Goal: Communication & Community: Answer question/provide support

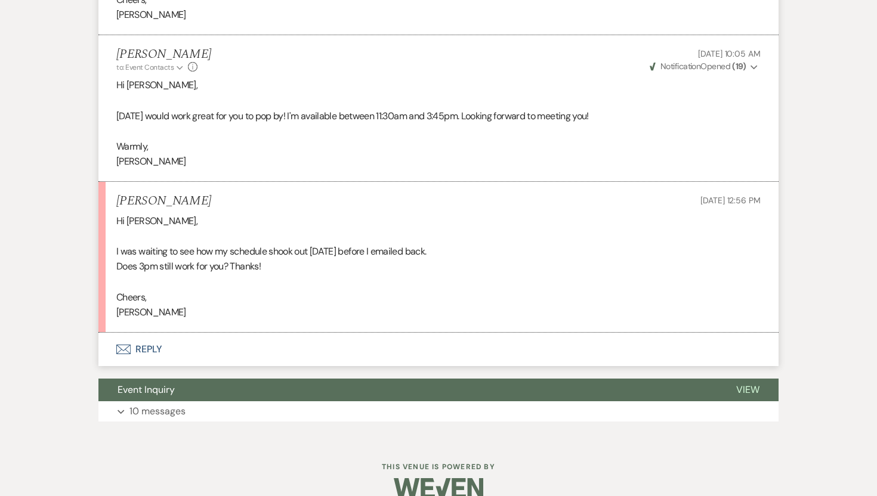
scroll to position [973, 0]
click at [153, 346] on button "Envelope Reply" at bounding box center [438, 348] width 680 height 33
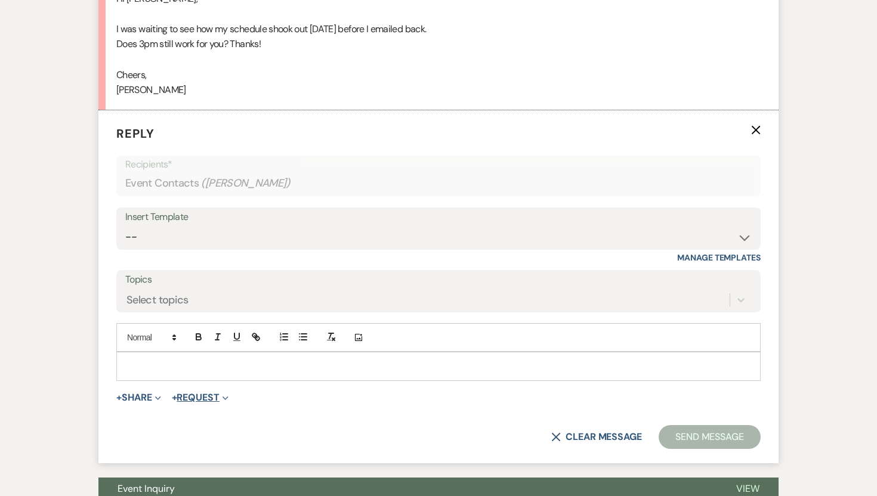
scroll to position [1197, 0]
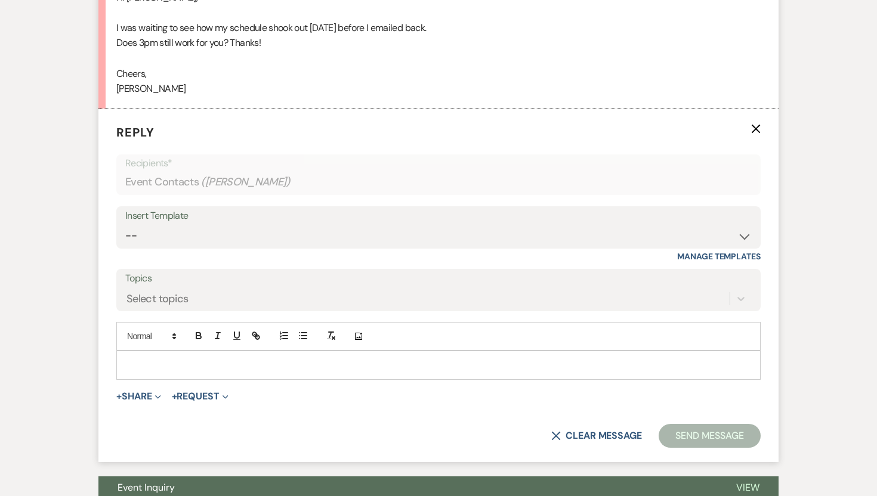
click at [218, 364] on p at bounding box center [438, 364] width 625 height 13
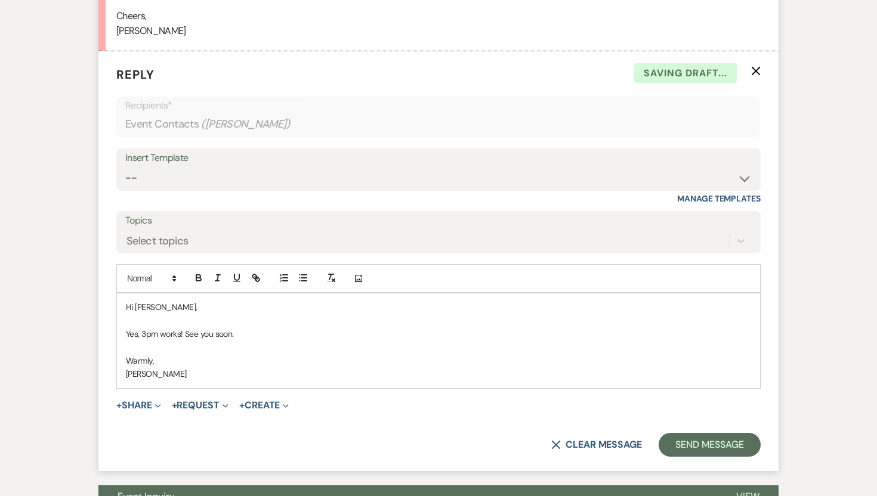
scroll to position [1255, 0]
click at [729, 452] on button "Send Message" at bounding box center [709, 444] width 102 height 24
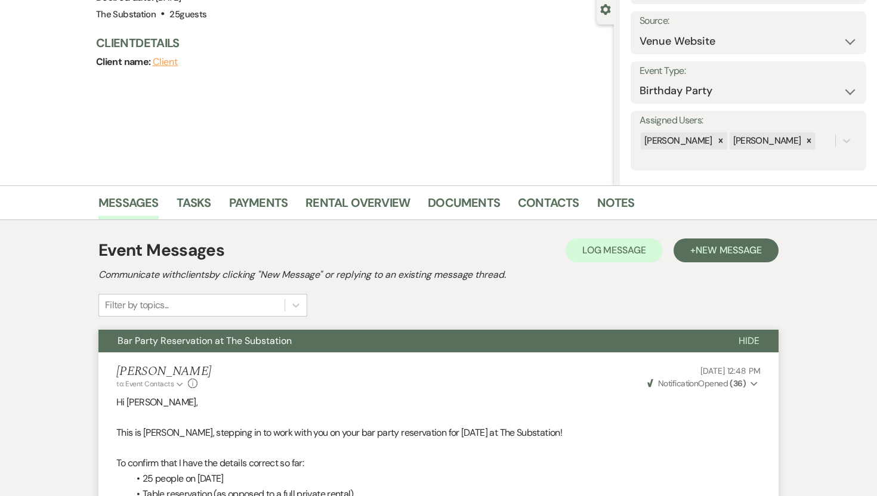
scroll to position [0, 0]
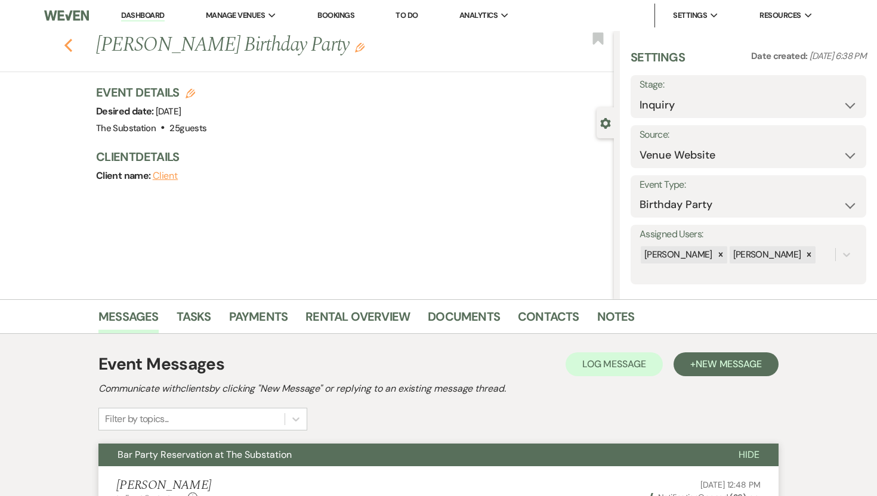
click at [71, 48] on icon "Previous" at bounding box center [68, 45] width 9 height 14
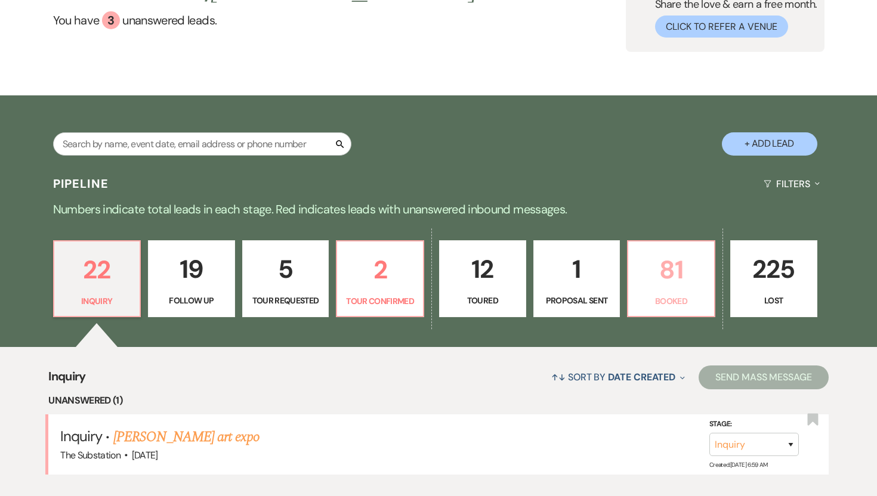
click at [650, 278] on p "81" at bounding box center [671, 270] width 72 height 40
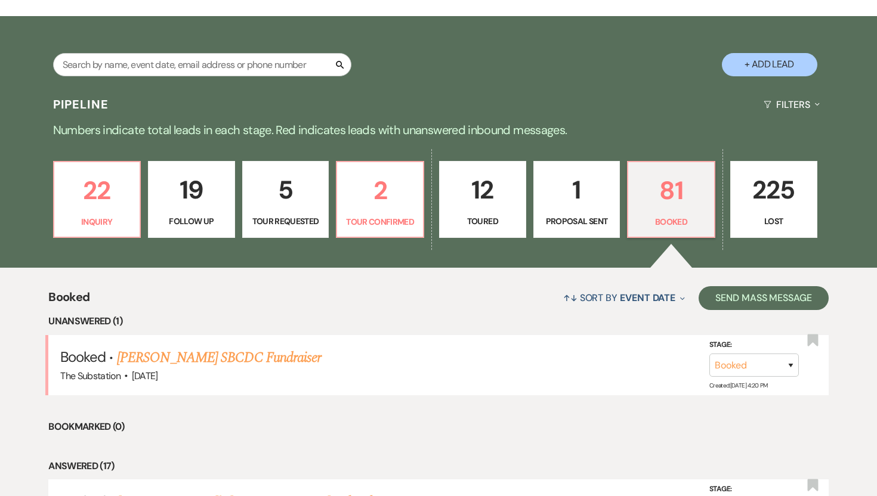
scroll to position [270, 0]
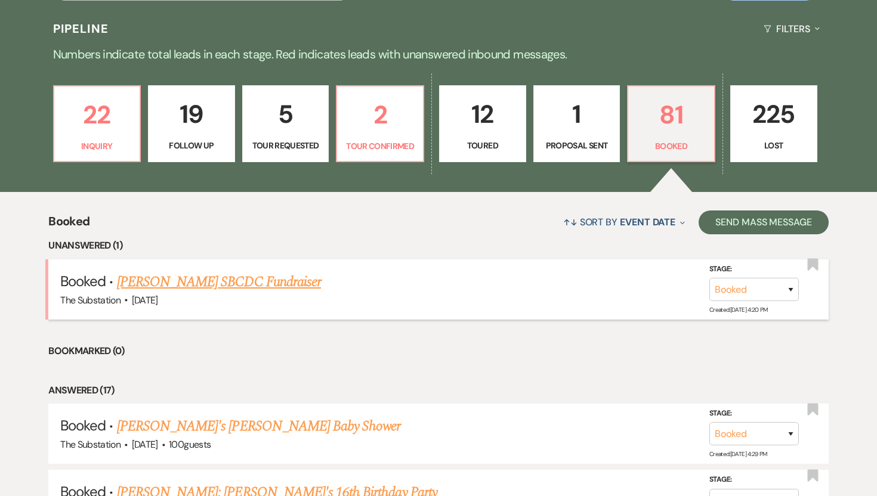
click at [293, 288] on link "[PERSON_NAME] SBCDC Fundraiser" at bounding box center [219, 281] width 204 height 21
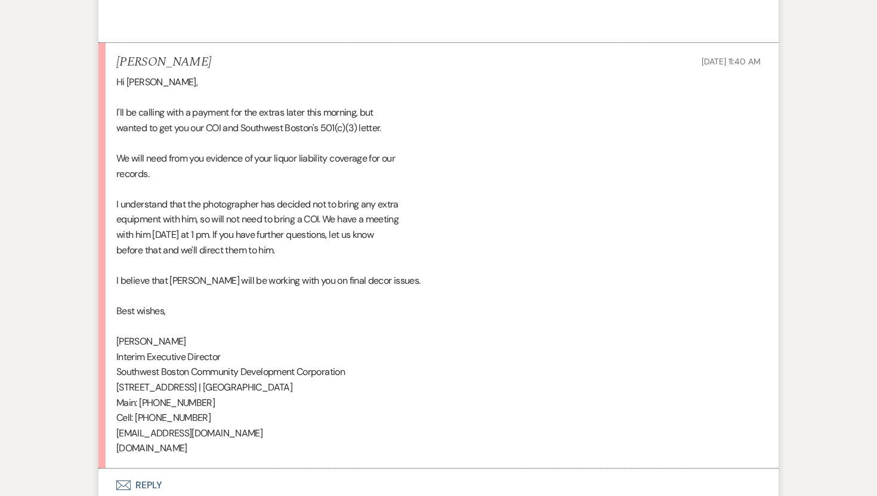
scroll to position [4876, 0]
